Goal: Task Accomplishment & Management: Manage account settings

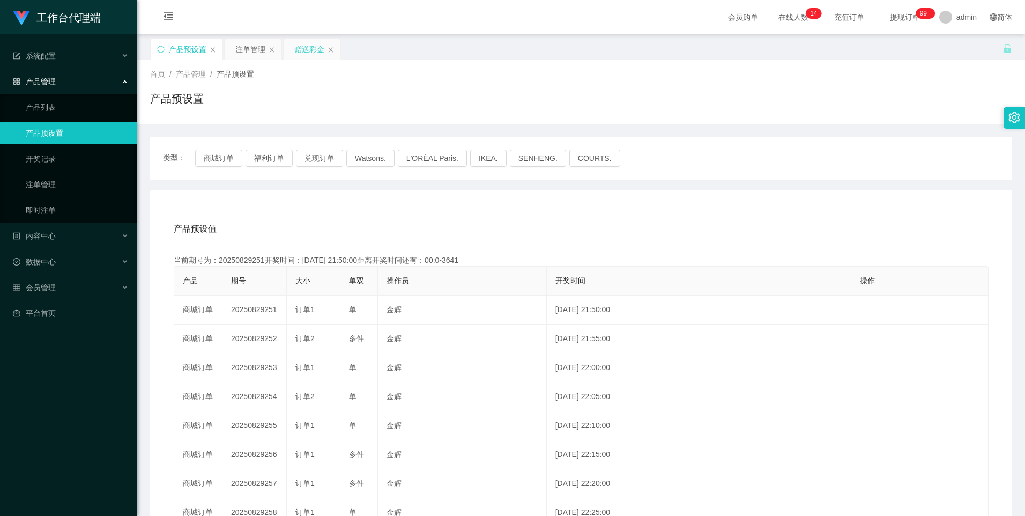
click at [299, 50] on div "赠送彩金" at bounding box center [309, 49] width 30 height 20
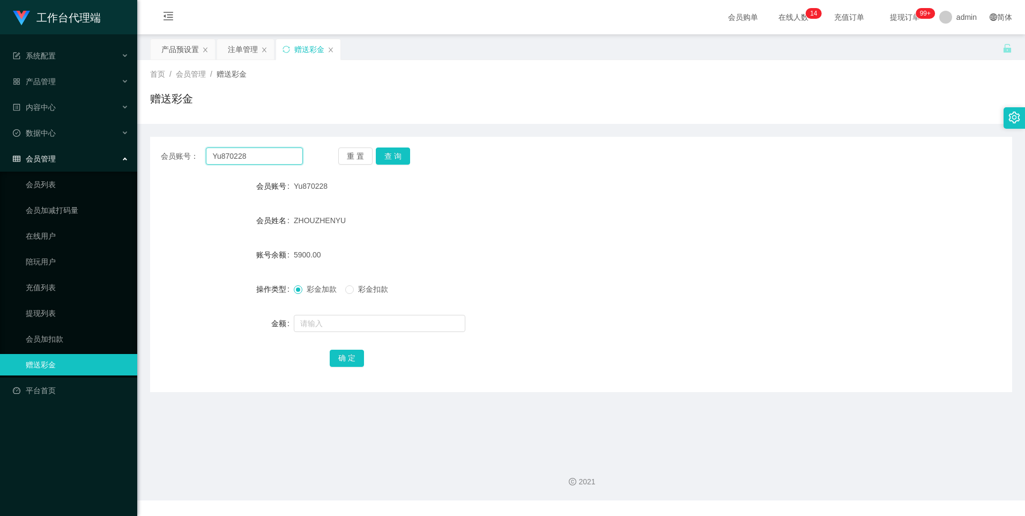
click at [261, 162] on input "Yu870228" at bounding box center [254, 155] width 97 height 17
paste input "1164635360"
type input "1164635360"
click at [410, 156] on div "重 置 查 询" at bounding box center [409, 155] width 142 height 17
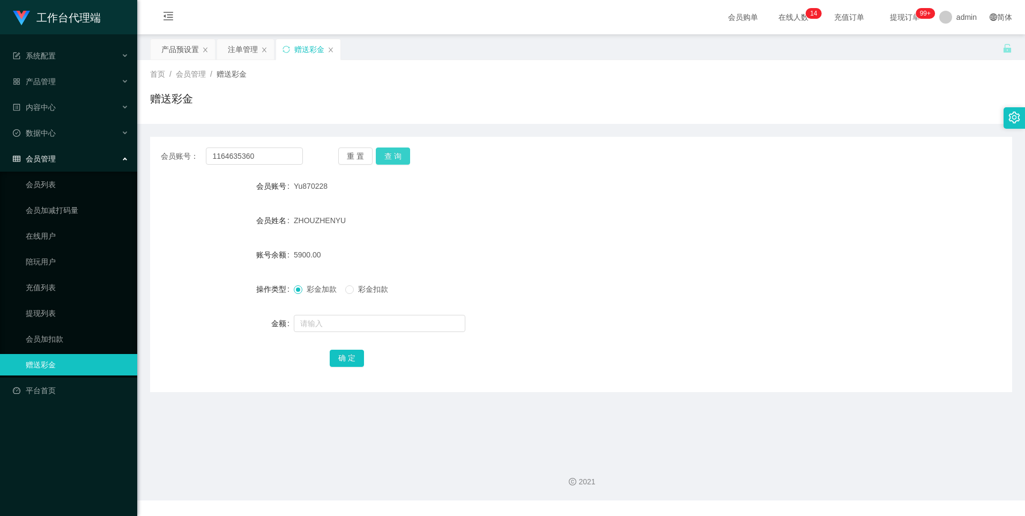
click at [398, 157] on button "查 询" at bounding box center [393, 155] width 34 height 17
click at [330, 322] on input "text" at bounding box center [380, 323] width 172 height 17
type input "3000"
click at [342, 358] on button "确 定" at bounding box center [347, 358] width 34 height 17
click at [177, 48] on div "产品预设置" at bounding box center [180, 49] width 38 height 20
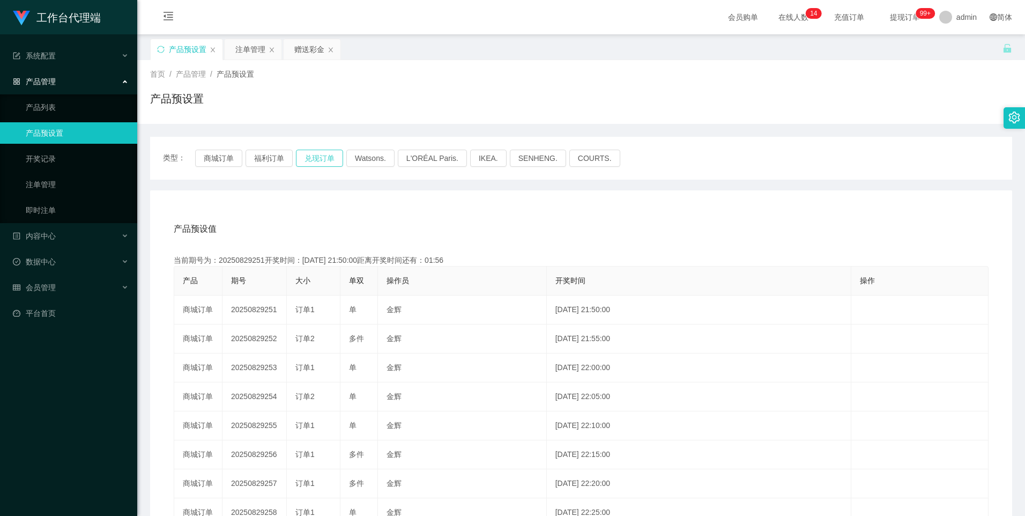
click at [315, 156] on button "兑现订单" at bounding box center [319, 158] width 47 height 17
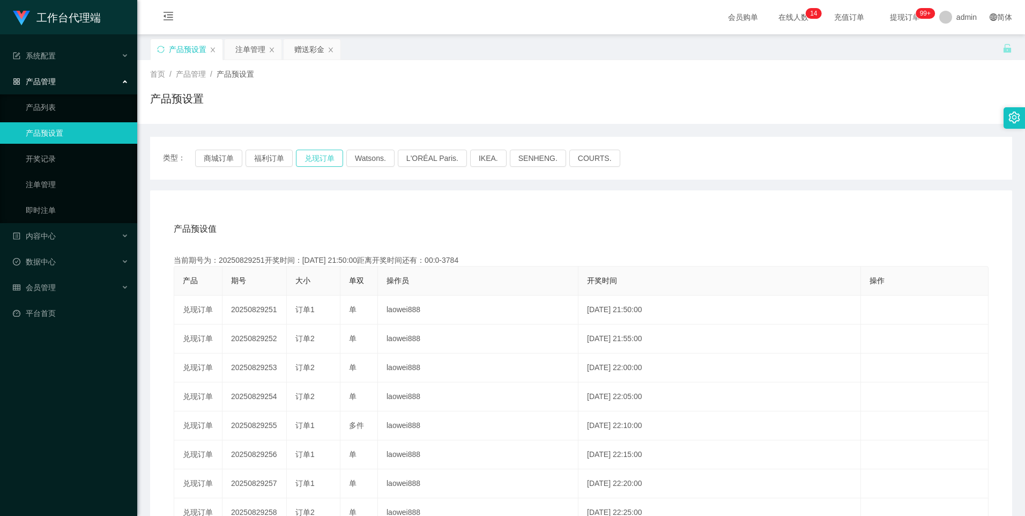
click at [315, 156] on button "兑现订单" at bounding box center [319, 158] width 47 height 17
click at [668, 235] on div "产品预设值 添加期号" at bounding box center [581, 229] width 815 height 30
click at [304, 48] on div "赠送彩金" at bounding box center [309, 49] width 30 height 20
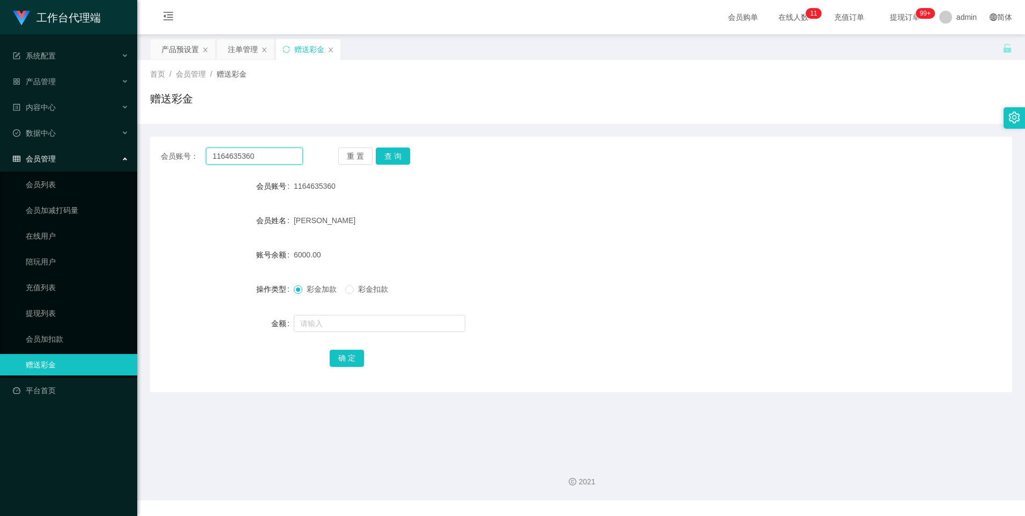
click at [288, 156] on input "1164635360" at bounding box center [254, 155] width 97 height 17
click at [278, 160] on input "1164635360" at bounding box center [254, 155] width 97 height 17
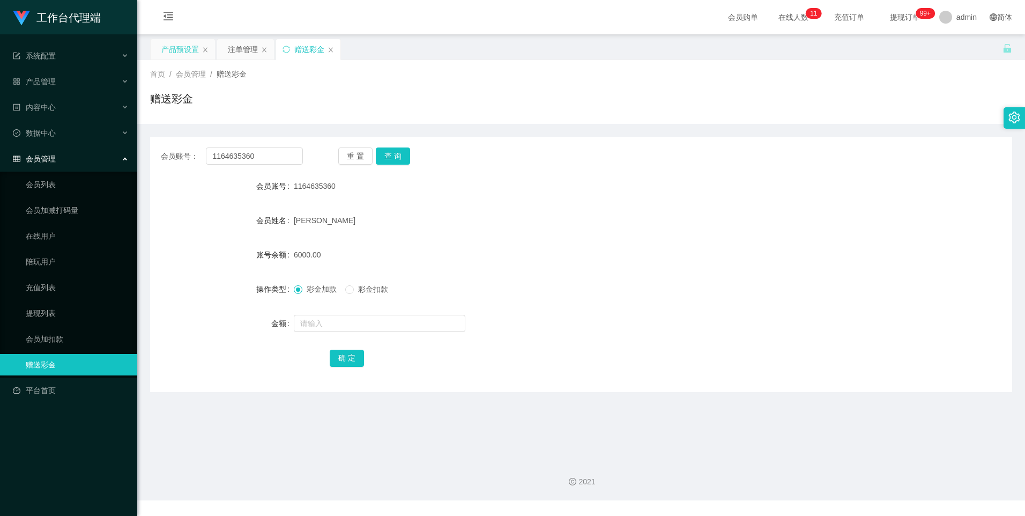
click at [171, 51] on div "产品预设置" at bounding box center [180, 49] width 38 height 20
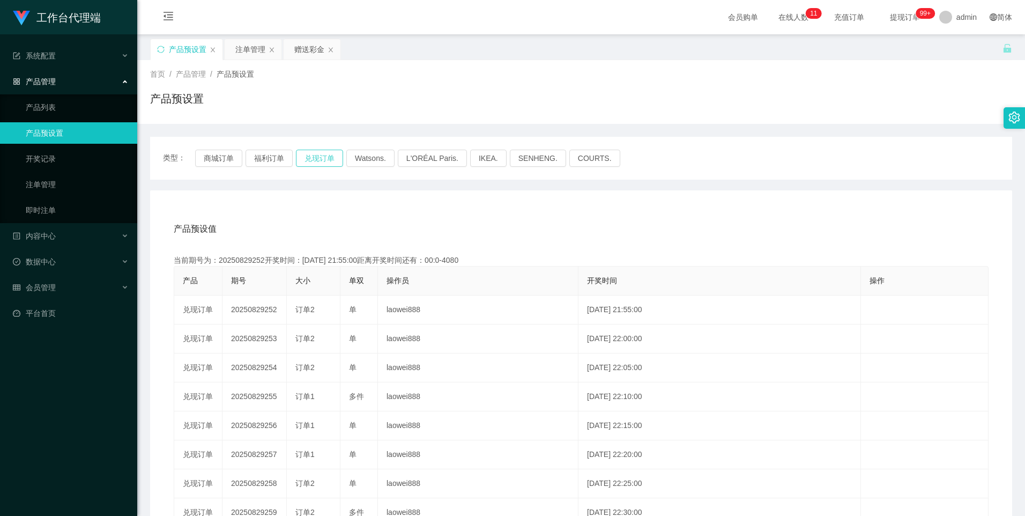
click at [329, 160] on button "兑现订单" at bounding box center [319, 158] width 47 height 17
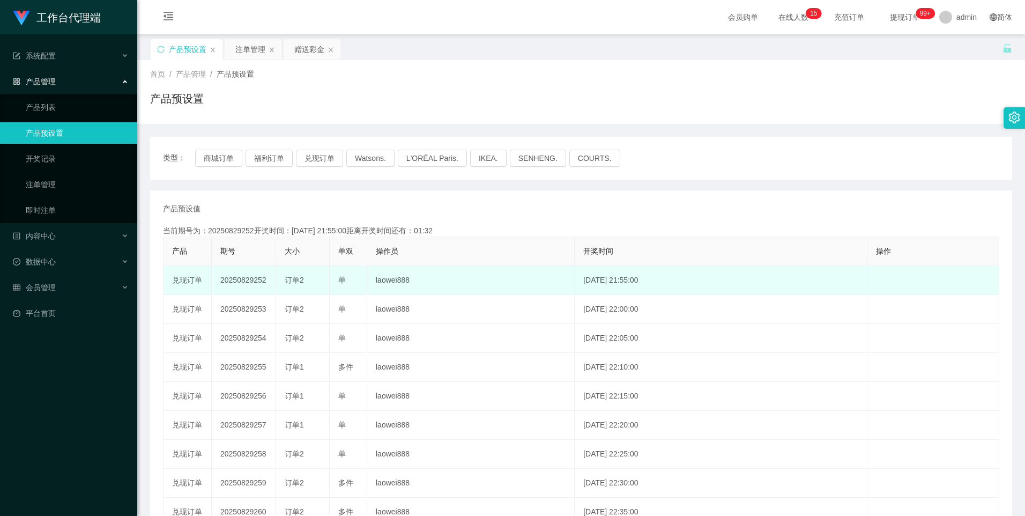
click at [243, 282] on td "20250829252" at bounding box center [244, 280] width 64 height 29
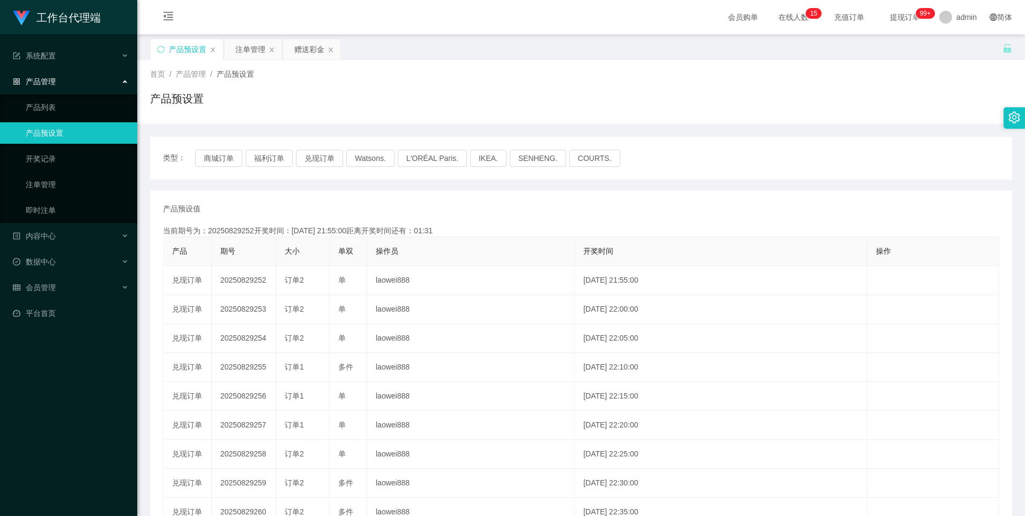
copy td "20250829252"
click at [316, 157] on button "兑现订单" at bounding box center [319, 158] width 47 height 17
click at [309, 46] on div "赠送彩金" at bounding box center [309, 49] width 30 height 20
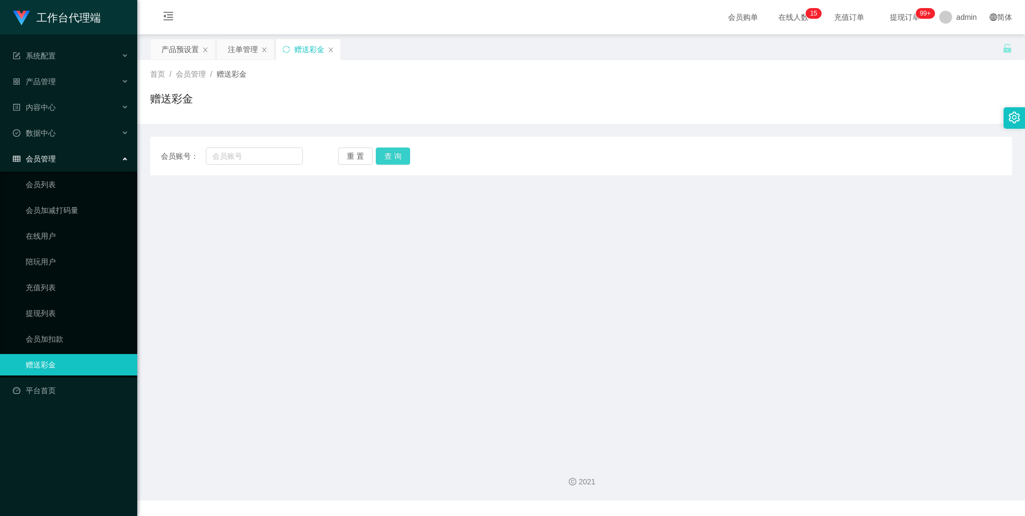
click at [394, 156] on button "查 询" at bounding box center [393, 155] width 34 height 17
click at [240, 147] on div "会员账号： 重 置 查 询 会员账号 会员姓名 账号余额 操作类型 彩金加款 彩金扣款 金额 确 定" at bounding box center [581, 156] width 862 height 39
click at [266, 160] on input "text" at bounding box center [254, 155] width 97 height 17
paste input "1164635360"
type input "1164635360"
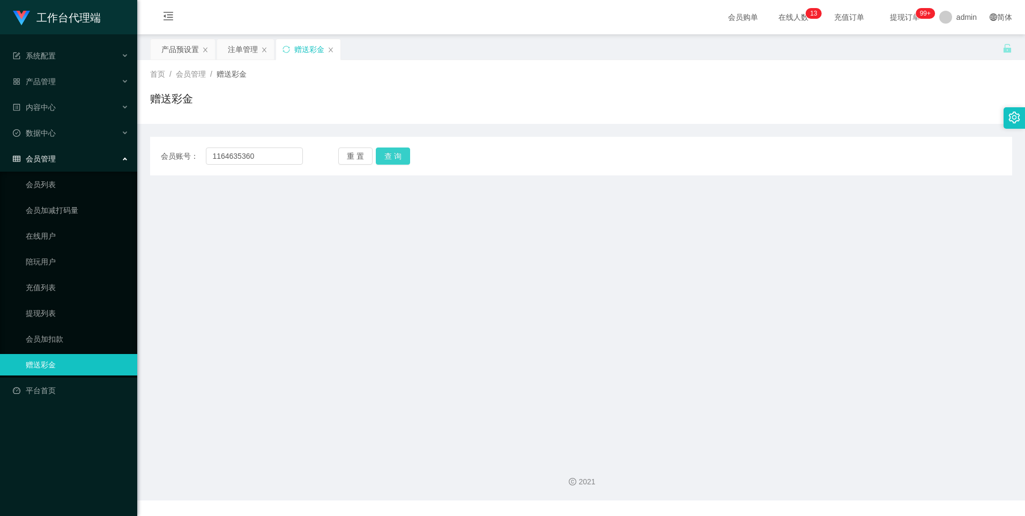
click at [395, 158] on button "查 询" at bounding box center [393, 155] width 34 height 17
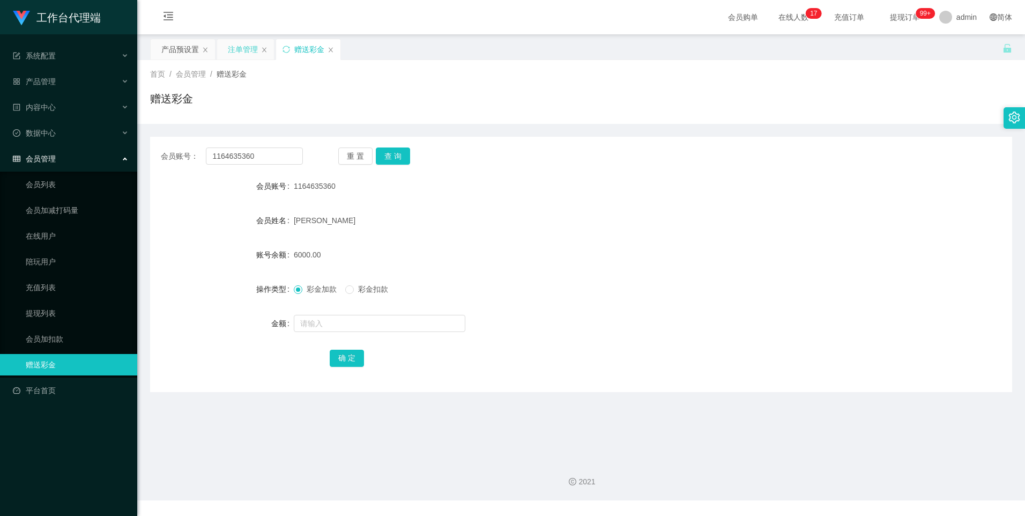
click at [243, 49] on div "注单管理" at bounding box center [243, 49] width 30 height 20
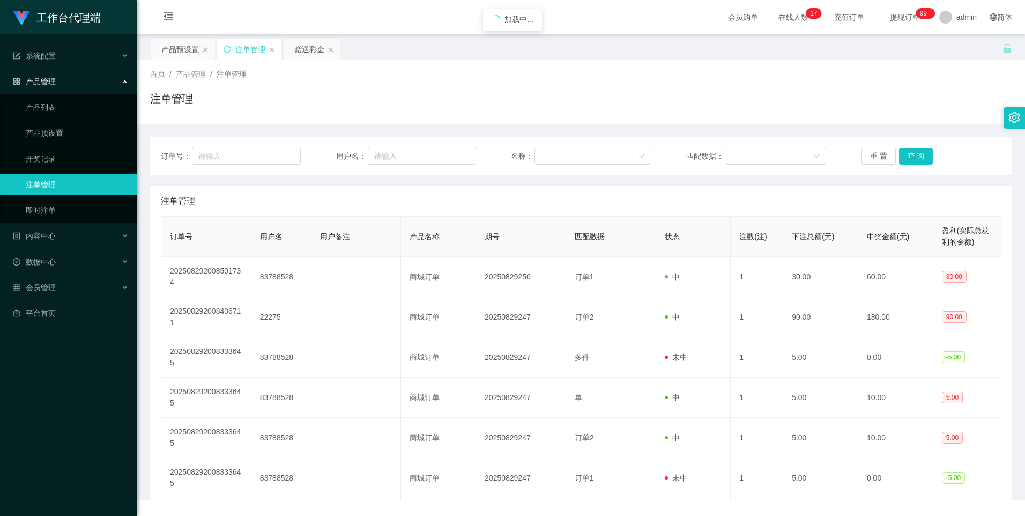
click at [174, 49] on div "产品预设置" at bounding box center [180, 49] width 38 height 20
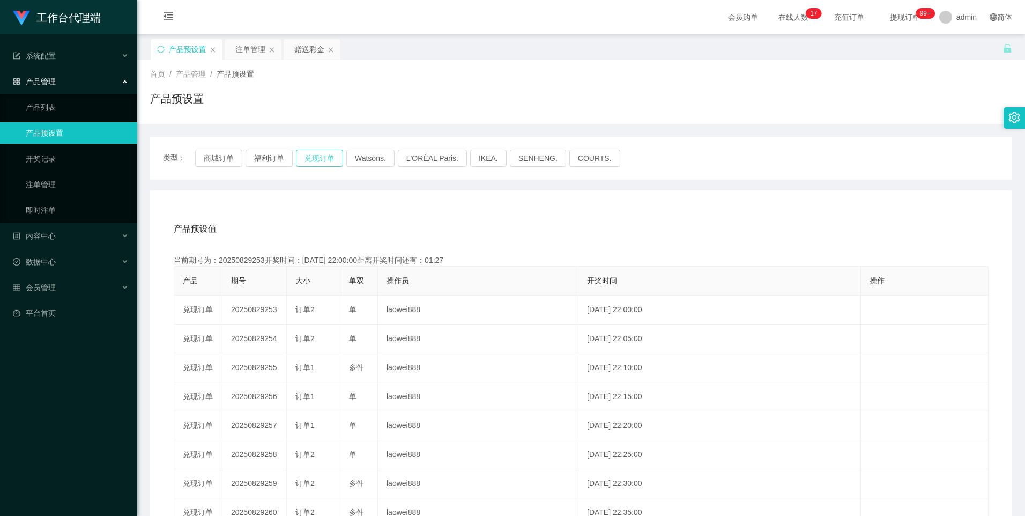
click at [327, 157] on button "兑现订单" at bounding box center [319, 158] width 47 height 17
click at [247, 49] on div "注单管理" at bounding box center [250, 49] width 30 height 20
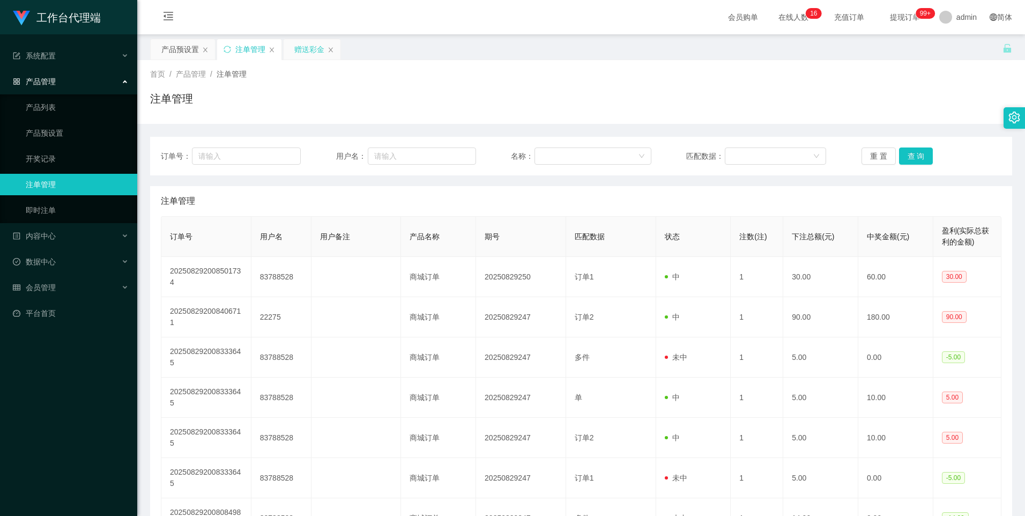
click at [305, 47] on div "赠送彩金" at bounding box center [309, 49] width 30 height 20
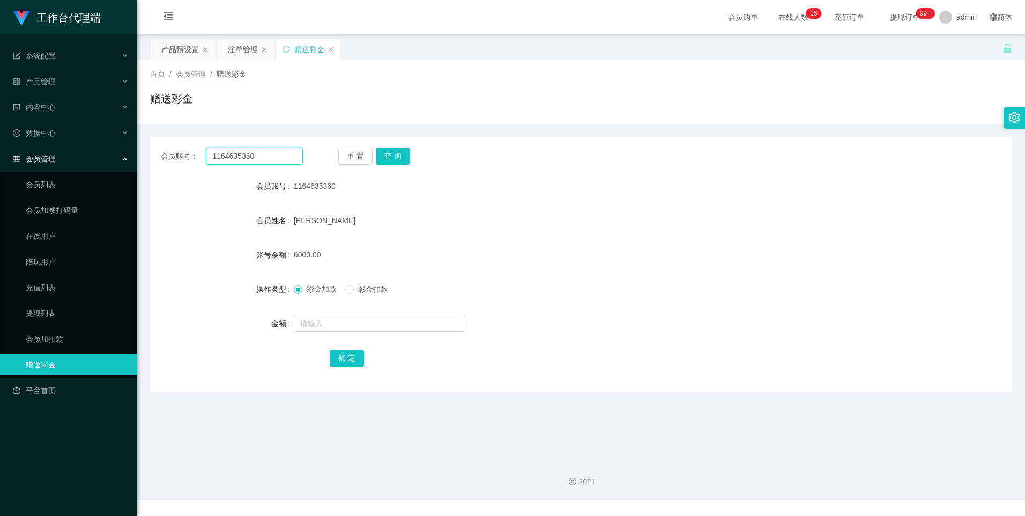
click at [285, 157] on input "1164635360" at bounding box center [254, 155] width 97 height 17
drag, startPoint x: 241, startPoint y: 50, endPoint x: 265, endPoint y: 87, distance: 43.7
click at [241, 50] on div "注单管理" at bounding box center [243, 49] width 30 height 20
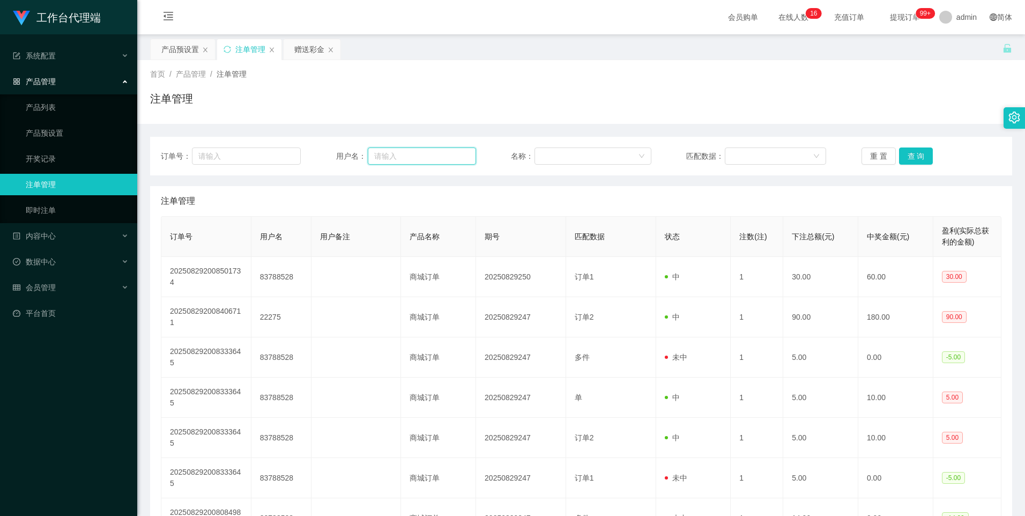
click at [430, 156] on input "text" at bounding box center [422, 155] width 108 height 17
paste input "1164635360"
type input "1164635360"
click at [911, 158] on button "查 询" at bounding box center [916, 155] width 34 height 17
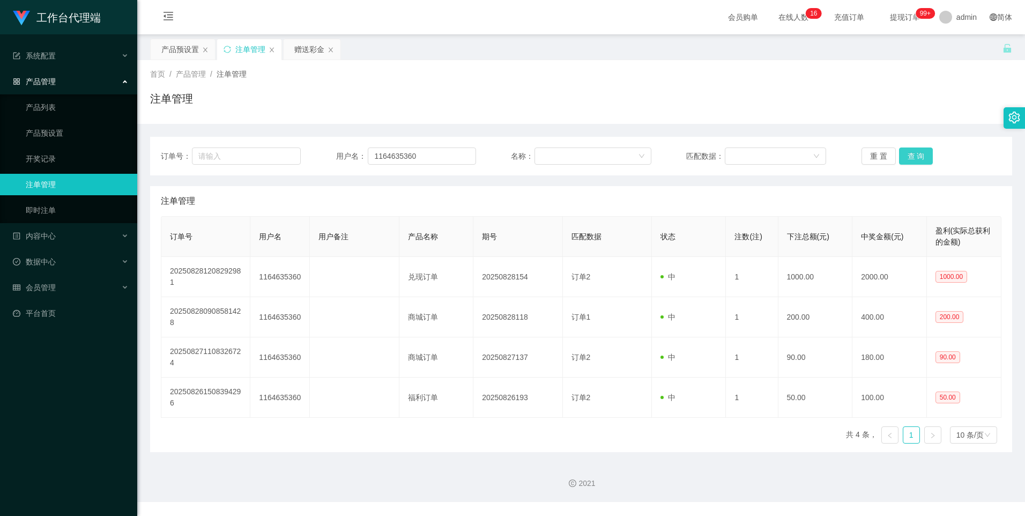
click at [911, 158] on button "查 询" at bounding box center [916, 155] width 34 height 17
click at [186, 49] on div "产品预设置" at bounding box center [180, 49] width 38 height 20
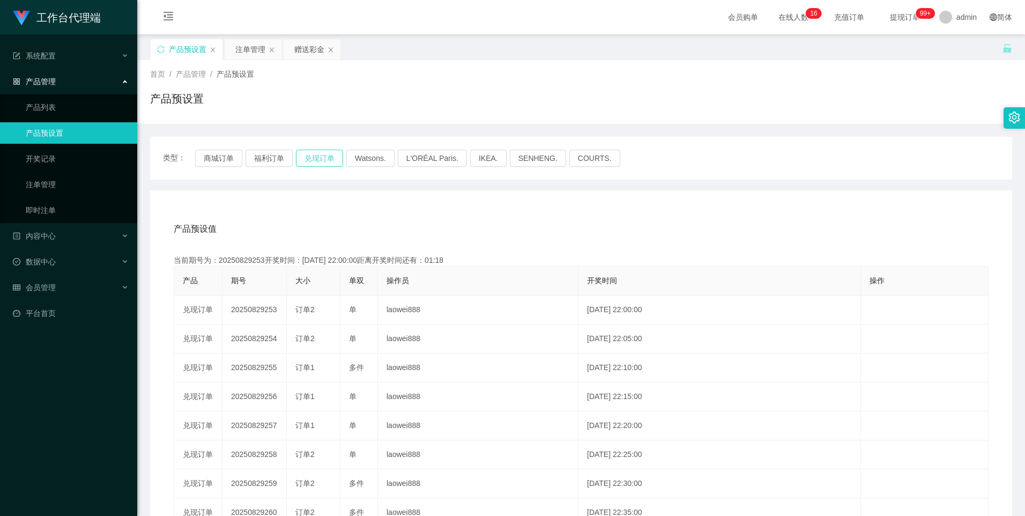
click at [313, 158] on button "兑现订单" at bounding box center [319, 158] width 47 height 17
click at [250, 50] on div "注单管理" at bounding box center [250, 49] width 30 height 20
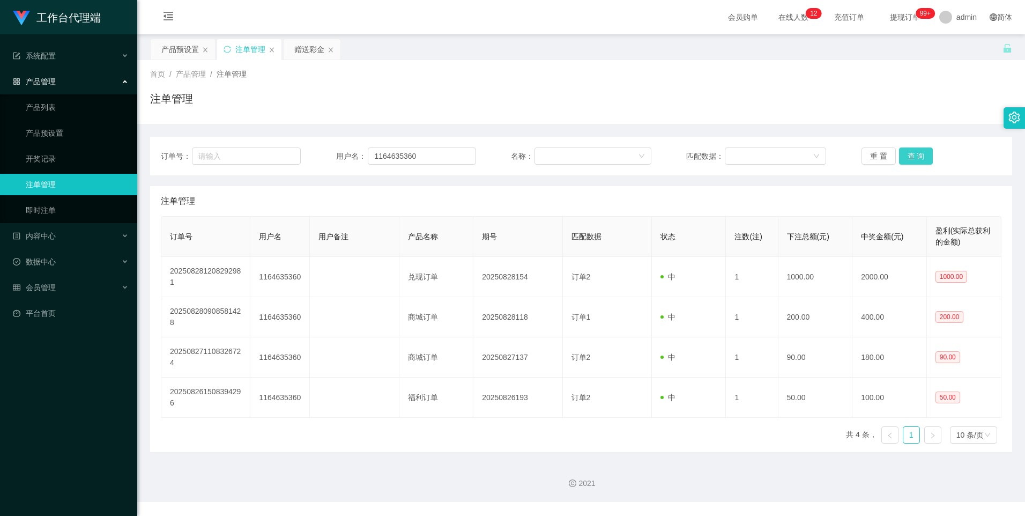
click at [914, 155] on button "查 询" at bounding box center [916, 155] width 34 height 17
click at [914, 155] on div "重 置 查 询" at bounding box center [932, 155] width 140 height 17
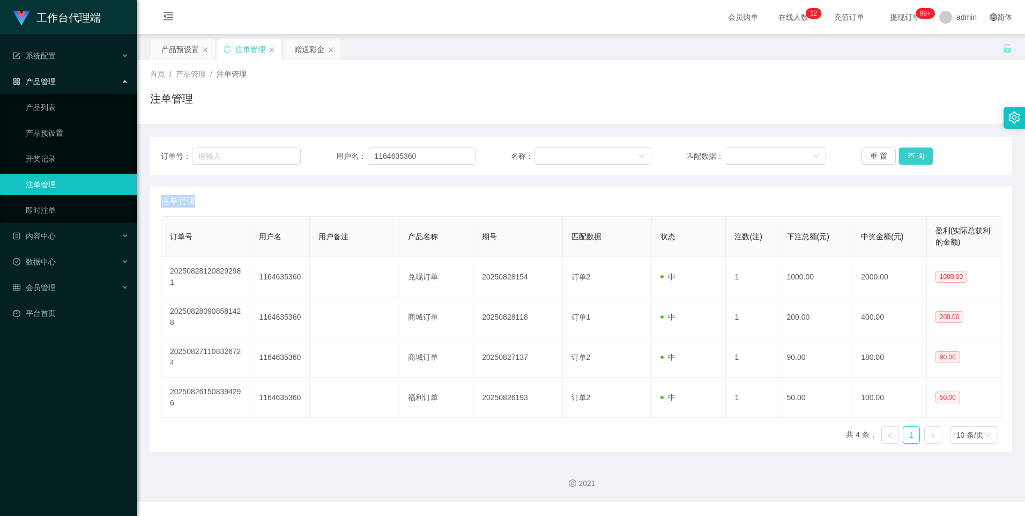
click at [914, 155] on button "查 询" at bounding box center [916, 155] width 34 height 17
click at [914, 155] on button "查 询" at bounding box center [922, 155] width 46 height 17
click at [914, 155] on div "重 置 查 询" at bounding box center [932, 155] width 140 height 17
click at [914, 155] on button "查 询" at bounding box center [916, 155] width 34 height 17
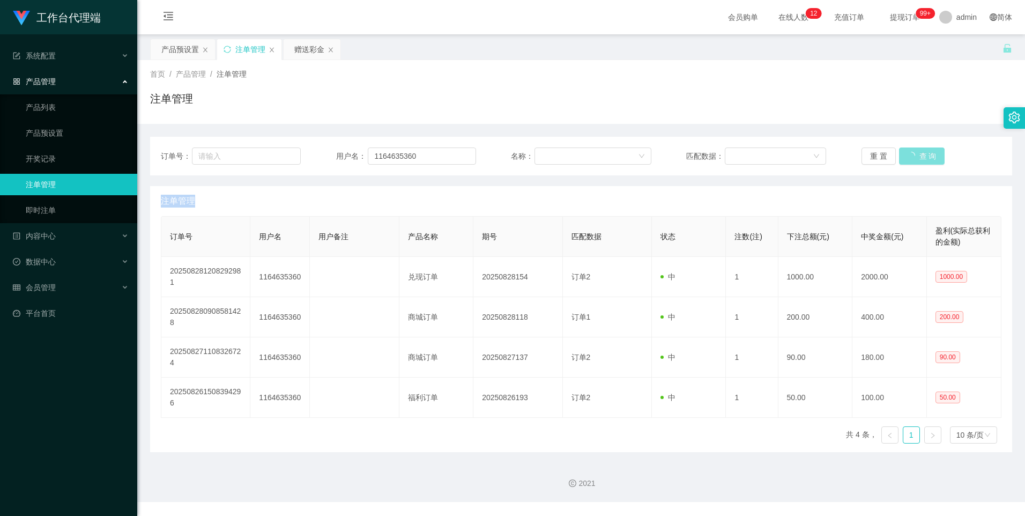
click at [914, 155] on div "重 置 查 询" at bounding box center [932, 155] width 140 height 17
click at [914, 155] on button "查 询" at bounding box center [916, 155] width 34 height 17
click at [914, 155] on div "重 置 查 询" at bounding box center [932, 155] width 140 height 17
click at [914, 155] on button "查 询" at bounding box center [916, 155] width 34 height 17
click at [914, 155] on div "重 置 查 询" at bounding box center [932, 155] width 140 height 17
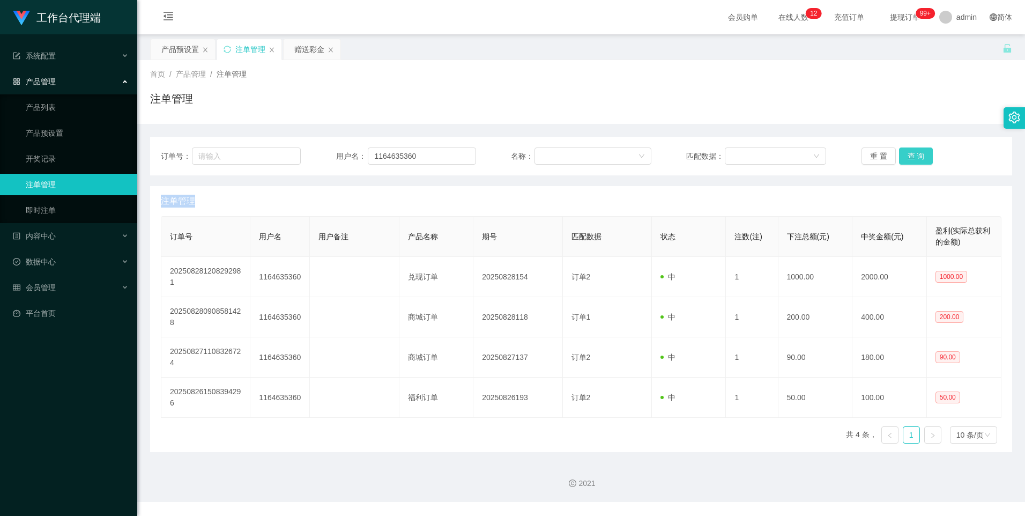
drag, startPoint x: 914, startPoint y: 155, endPoint x: 897, endPoint y: 159, distance: 18.1
click at [914, 155] on button "查 询" at bounding box center [916, 155] width 34 height 17
click at [185, 54] on div "产品预设置" at bounding box center [180, 49] width 38 height 20
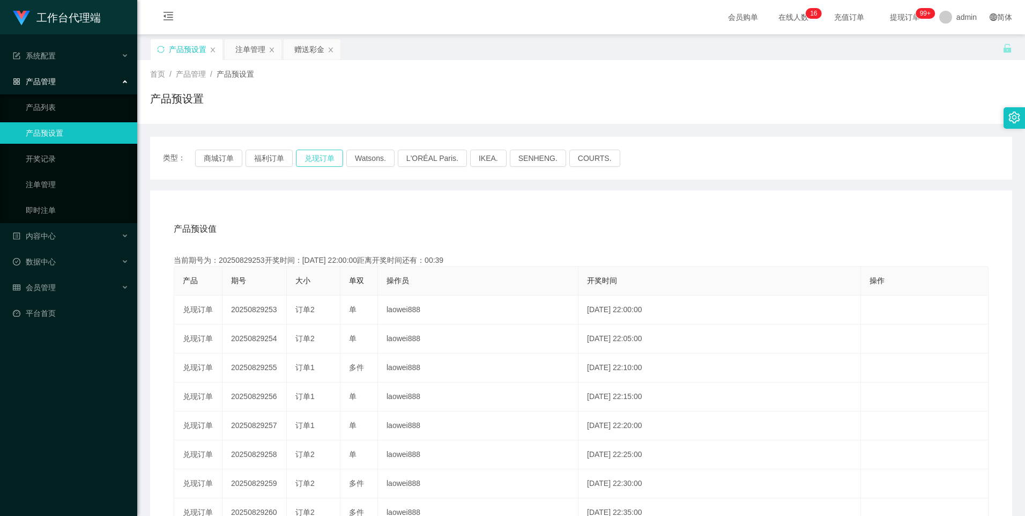
click at [330, 159] on button "兑现订单" at bounding box center [319, 158] width 47 height 17
click at [250, 50] on div "注单管理" at bounding box center [250, 49] width 30 height 20
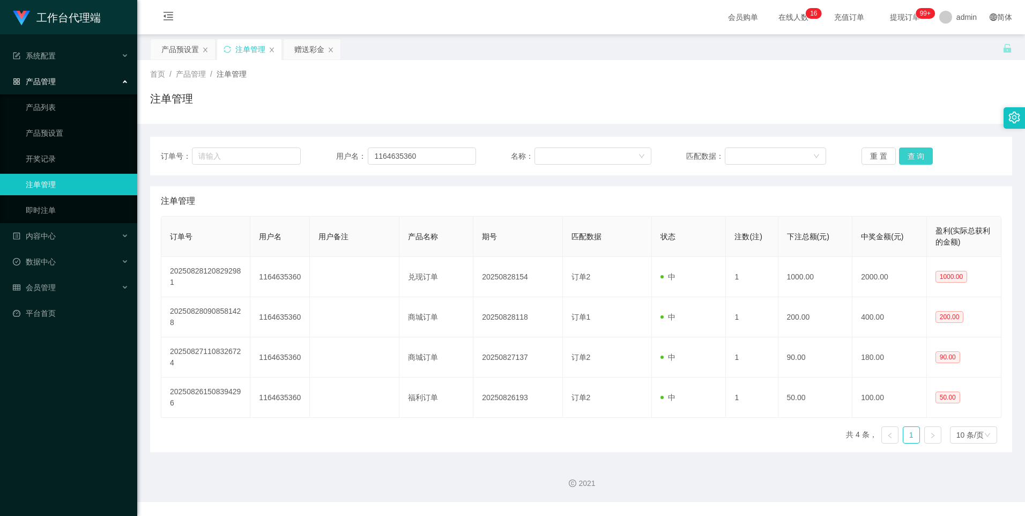
click at [901, 153] on button "查 询" at bounding box center [916, 155] width 34 height 17
click at [906, 157] on button "查 询" at bounding box center [916, 155] width 34 height 17
click at [907, 158] on button "查 询" at bounding box center [916, 155] width 34 height 17
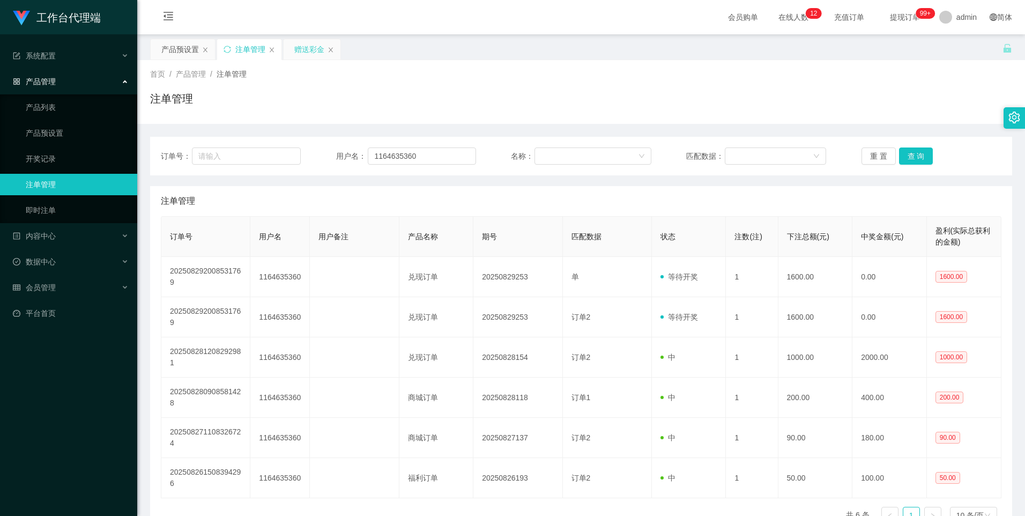
click at [303, 48] on div "赠送彩金" at bounding box center [309, 49] width 30 height 20
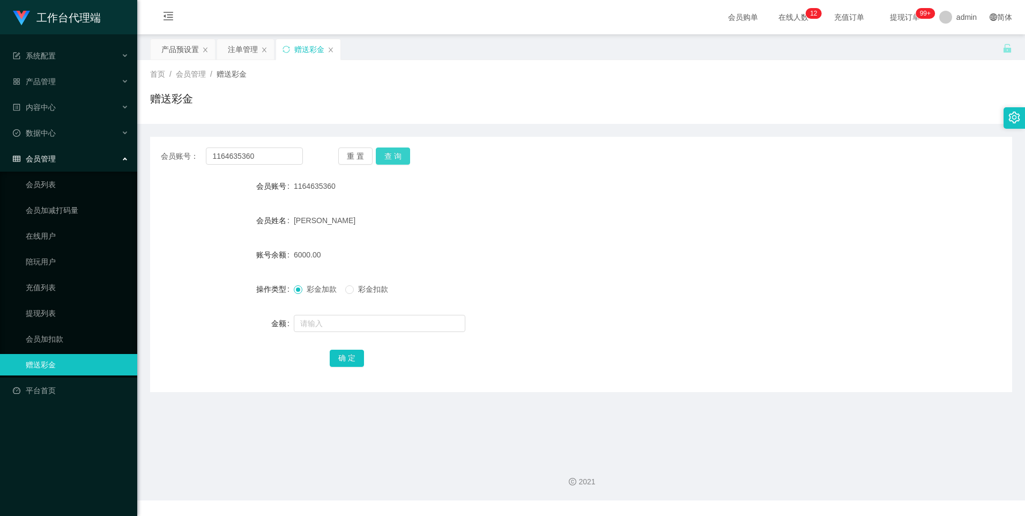
click at [403, 155] on button "查 询" at bounding box center [393, 155] width 34 height 17
